Goal: Transaction & Acquisition: Purchase product/service

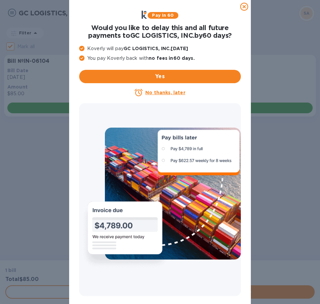
click at [163, 94] on u "No thanks, later" at bounding box center [165, 92] width 40 height 5
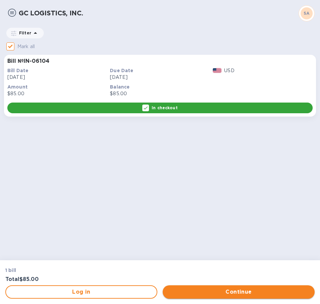
click at [201, 291] on span "Continue" at bounding box center [238, 292] width 141 height 8
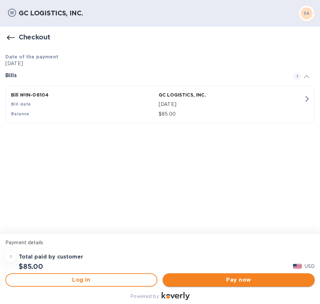
click at [208, 278] on span "Pay now" at bounding box center [238, 280] width 141 height 8
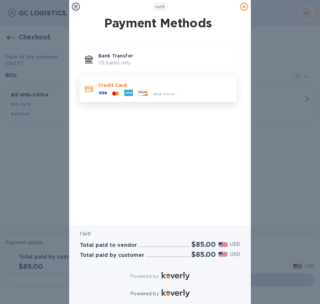
click at [146, 83] on p "Credit Card" at bounding box center [164, 85] width 133 height 7
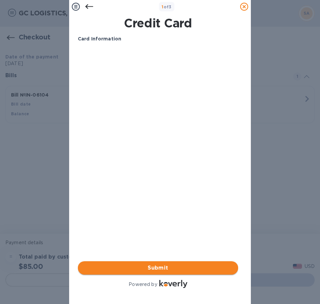
click at [135, 264] on span "Submit" at bounding box center [158, 268] width 150 height 8
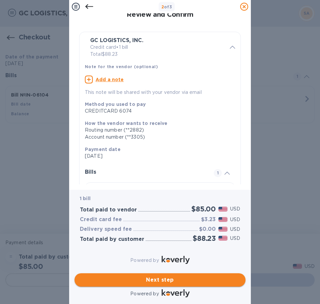
click at [139, 276] on span "Next step" at bounding box center [160, 280] width 161 height 8
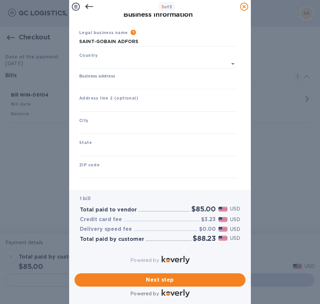
type input "[GEOGRAPHIC_DATA]"
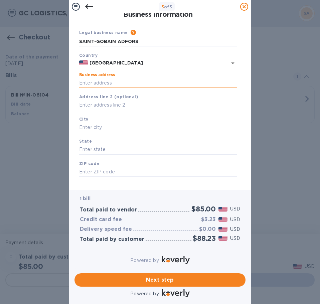
click at [115, 83] on input "Business address" at bounding box center [158, 83] width 158 height 10
type input "[STREET_ADDRESS][PERSON_NAME]"
click at [113, 127] on input "text" at bounding box center [158, 128] width 158 height 10
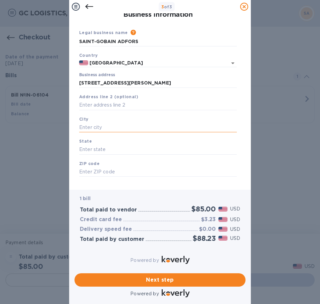
click at [93, 126] on input "text" at bounding box center [158, 128] width 158 height 10
type input "Amherst"
type input "NY"
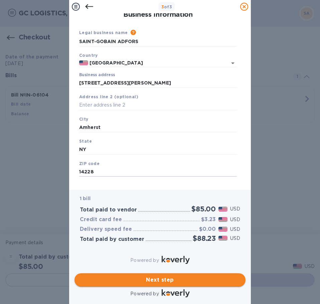
type input "14228"
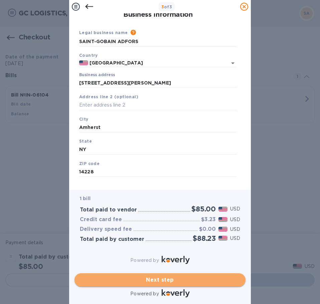
click at [155, 276] on span "Next step" at bounding box center [160, 280] width 161 height 8
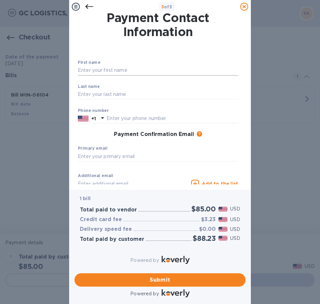
click at [114, 69] on input "text" at bounding box center [158, 71] width 161 height 10
type input "[PERSON_NAME]"
click at [129, 96] on input "text" at bounding box center [158, 95] width 161 height 10
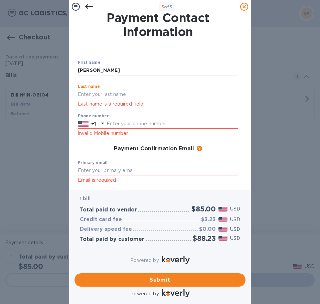
type input "Mozg"
click at [133, 124] on div "Phone number +1 Invalid Mobile number" at bounding box center [158, 126] width 161 height 24
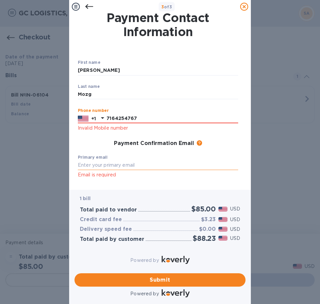
type input "7164254767"
click at [100, 161] on input "text" at bounding box center [158, 166] width 161 height 10
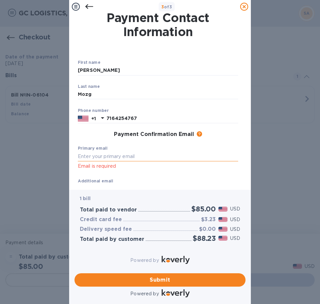
click at [147, 159] on input "text" at bounding box center [158, 157] width 161 height 10
paste input "[PERSON_NAME][EMAIL_ADDRESS][DOMAIN_NAME]"
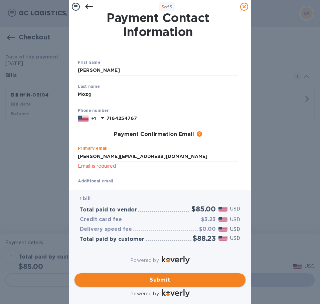
click at [155, 276] on span "Submit" at bounding box center [160, 280] width 161 height 8
click at [198, 157] on input "[PERSON_NAME][EMAIL_ADDRESS][DOMAIN_NAME]" at bounding box center [158, 157] width 161 height 10
type input "[PERSON_NAME][EMAIL_ADDRESS][DOMAIN_NAME]"
click at [151, 276] on span "Submit" at bounding box center [160, 280] width 161 height 8
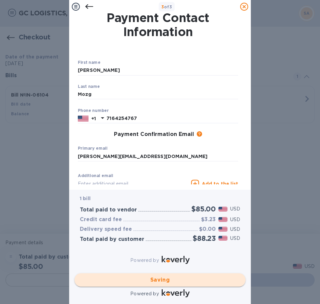
checkbox input "false"
